Goal: Transaction & Acquisition: Purchase product/service

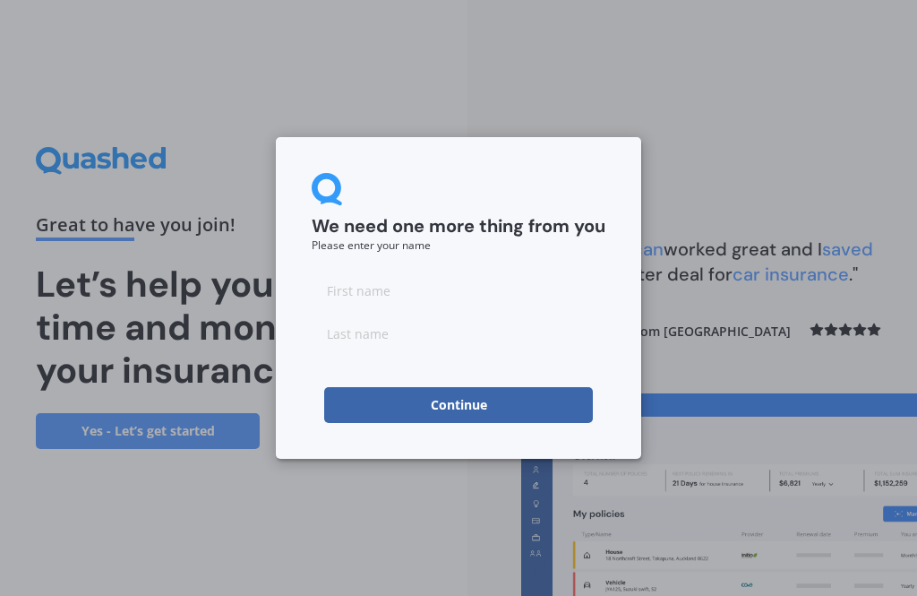
click at [356, 282] on input at bounding box center [459, 290] width 294 height 36
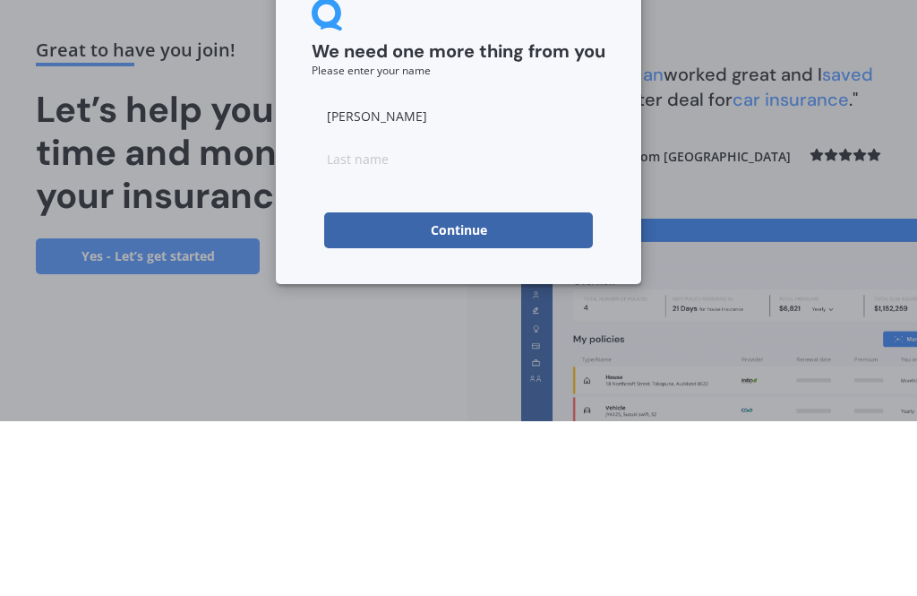
type input "Lee"
click at [339, 315] on input at bounding box center [459, 333] width 294 height 36
type input "Clifford"
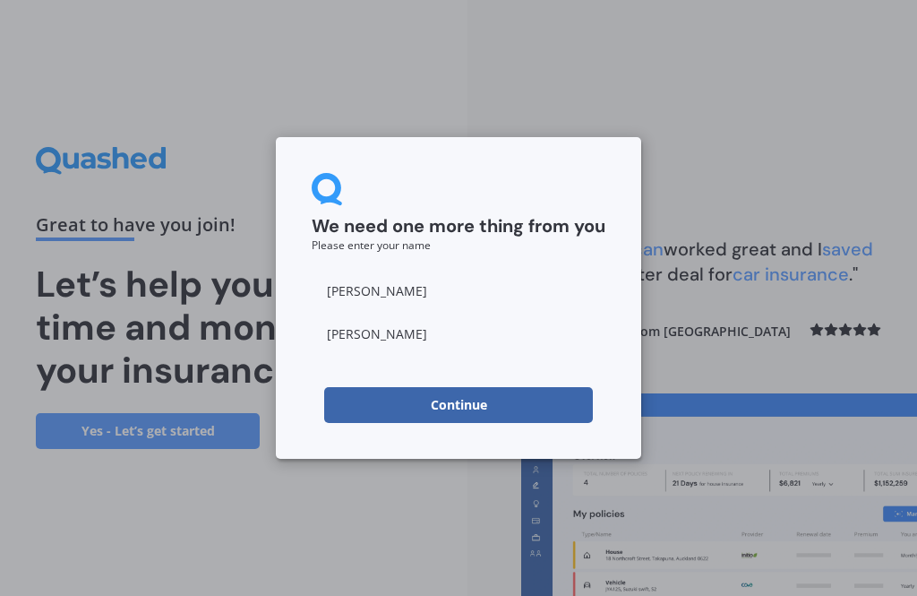
click at [377, 407] on button "Continue" at bounding box center [458, 405] width 269 height 36
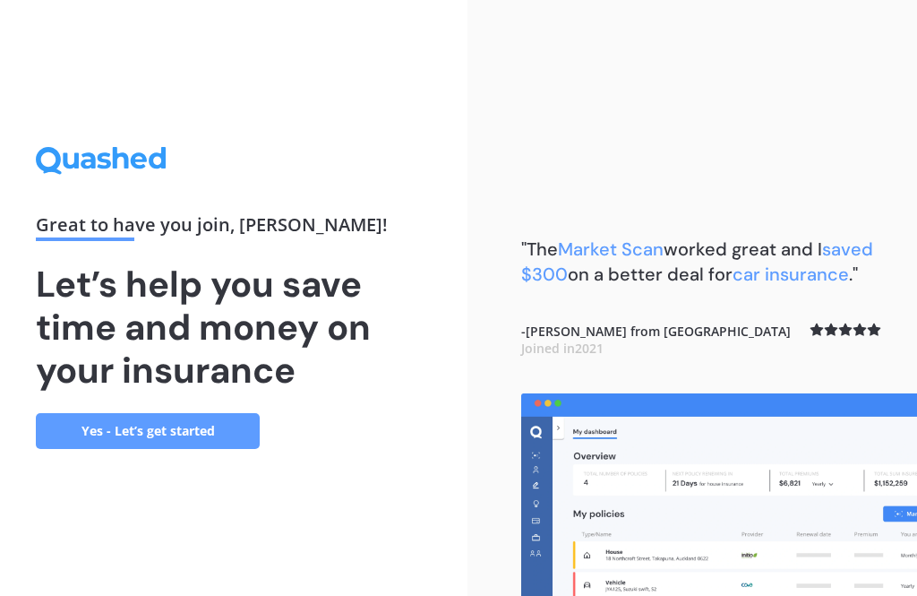
click at [129, 413] on link "Yes - Let’s get started" at bounding box center [148, 431] width 224 height 36
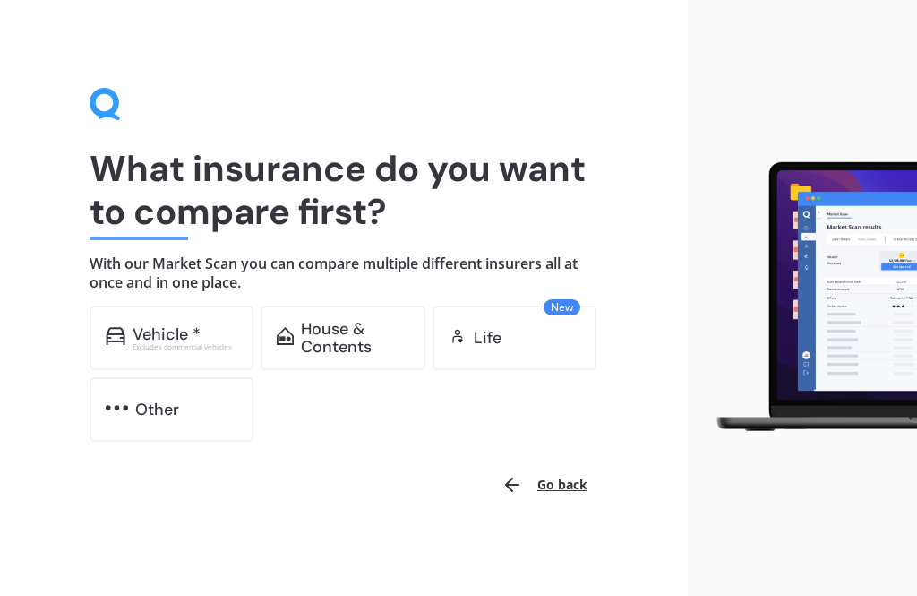
scroll to position [1, 0]
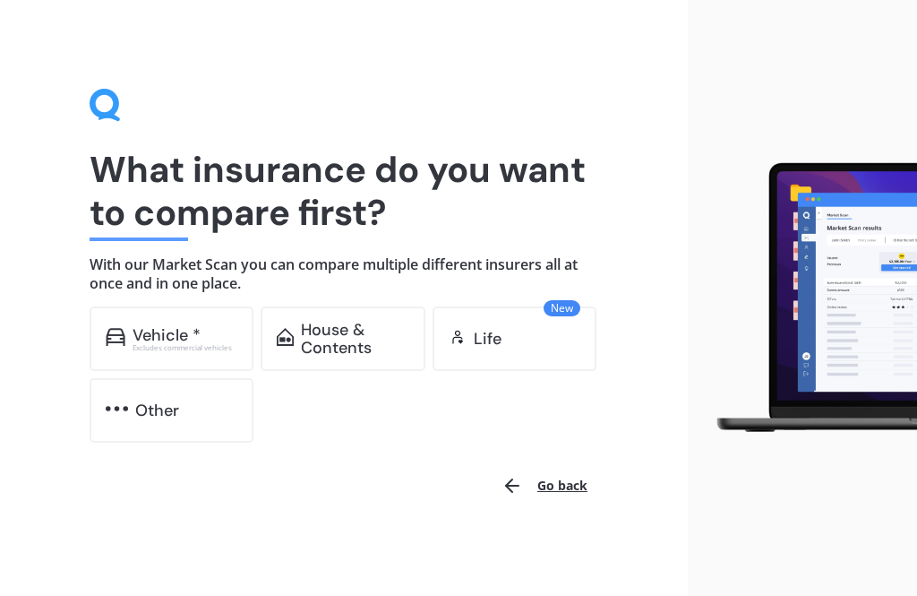
click at [150, 321] on div "Vehicle * Excludes commercial vehicles" at bounding box center [172, 338] width 164 height 64
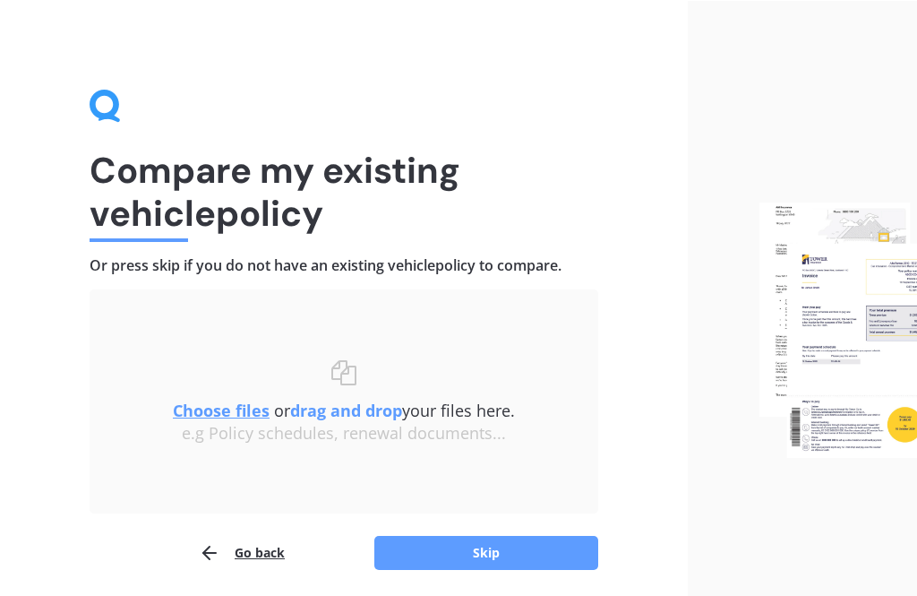
scroll to position [6, 0]
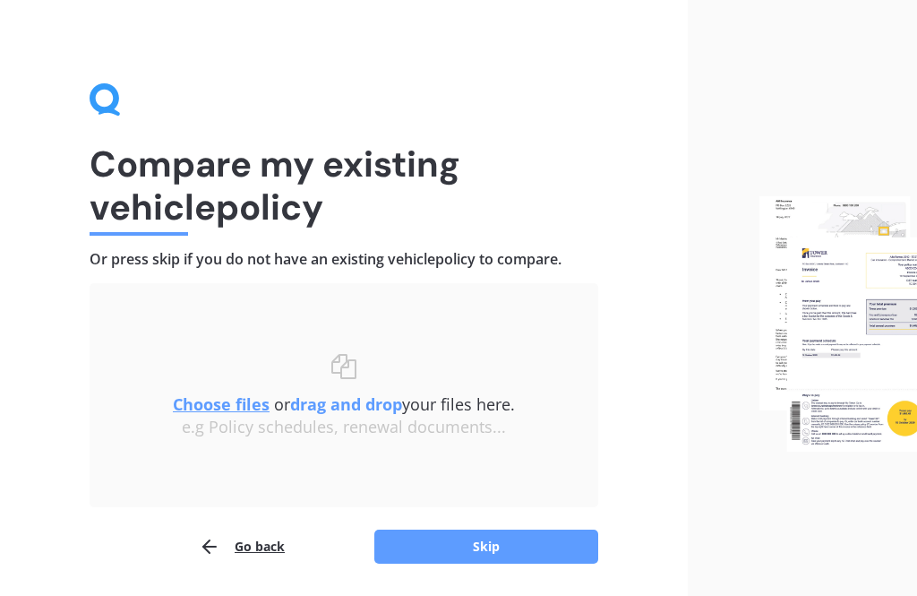
click at [197, 397] on u "Choose files" at bounding box center [221, 403] width 97 height 21
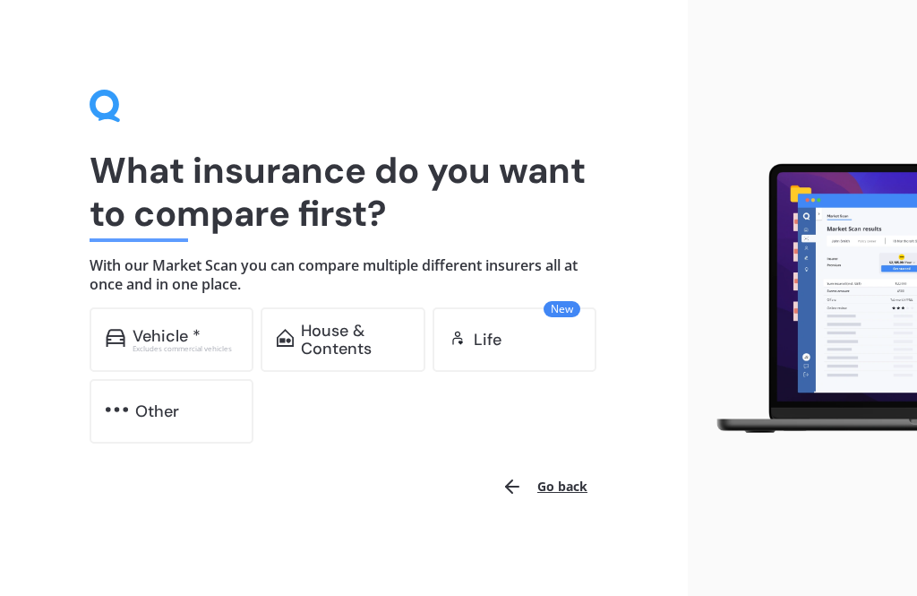
scroll to position [1, 0]
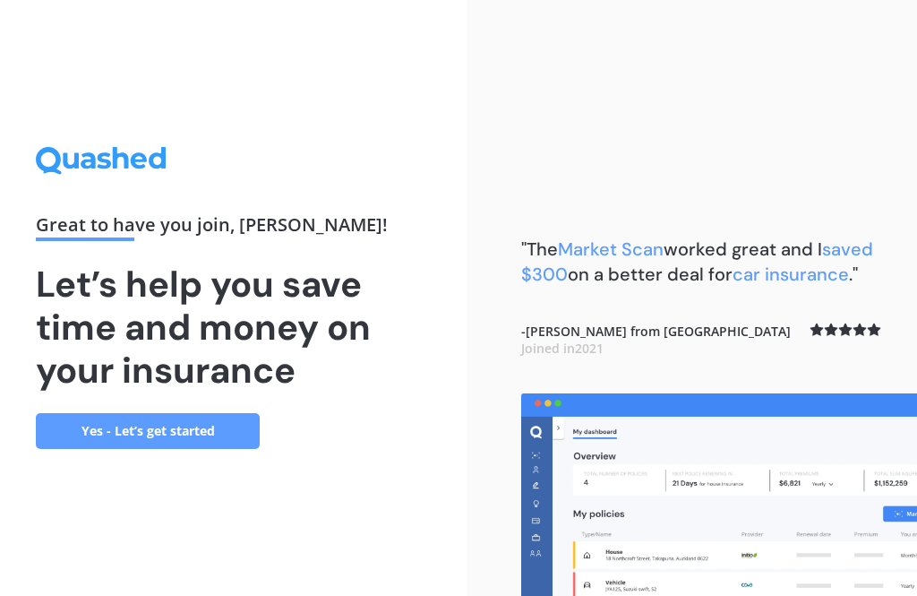
scroll to position [57, 0]
